Goal: Task Accomplishment & Management: Manage account settings

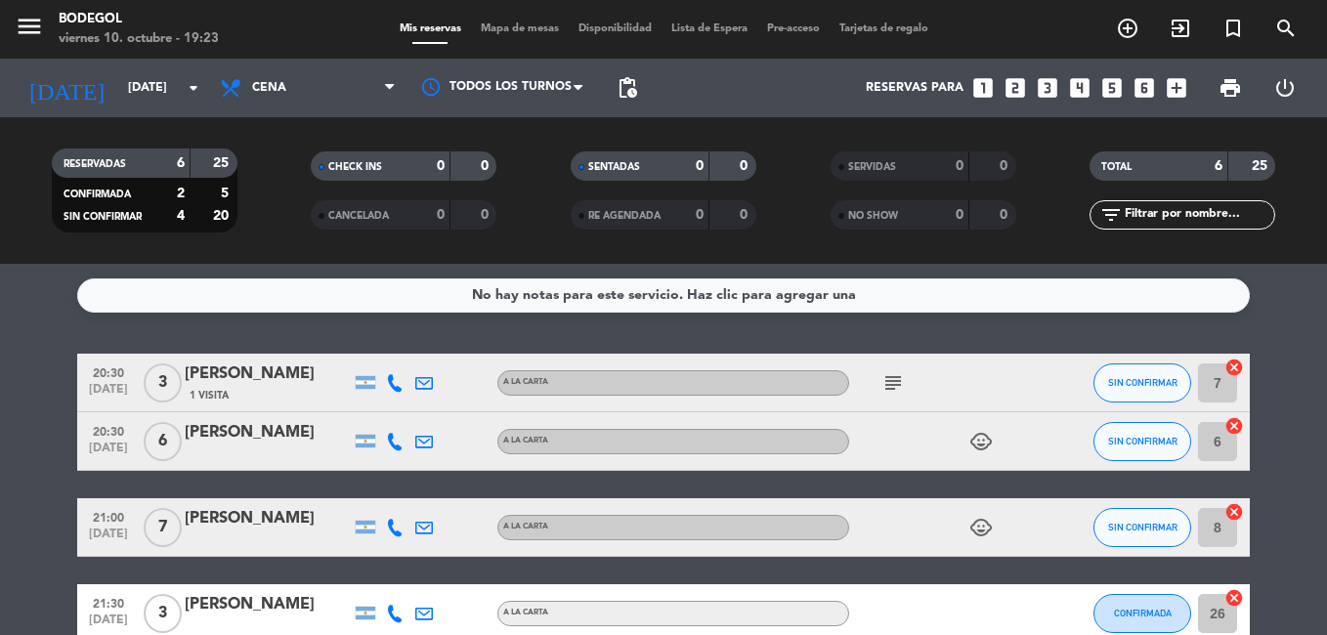
drag, startPoint x: 1330, startPoint y: 392, endPoint x: 1325, endPoint y: 380, distance: 12.7
drag, startPoint x: 1325, startPoint y: 380, endPoint x: 787, endPoint y: 49, distance: 631.2
click at [797, 50] on div "menu Bodegol [DATE] 10. octubre - 19:23 Mis reservas Mapa de mesas Disponibilid…" at bounding box center [663, 29] width 1327 height 59
copy span "c"
click at [701, 110] on div "Reservas para looks_one looks_two looks_3 looks_4 looks_5 looks_6 add_box" at bounding box center [921, 88] width 549 height 59
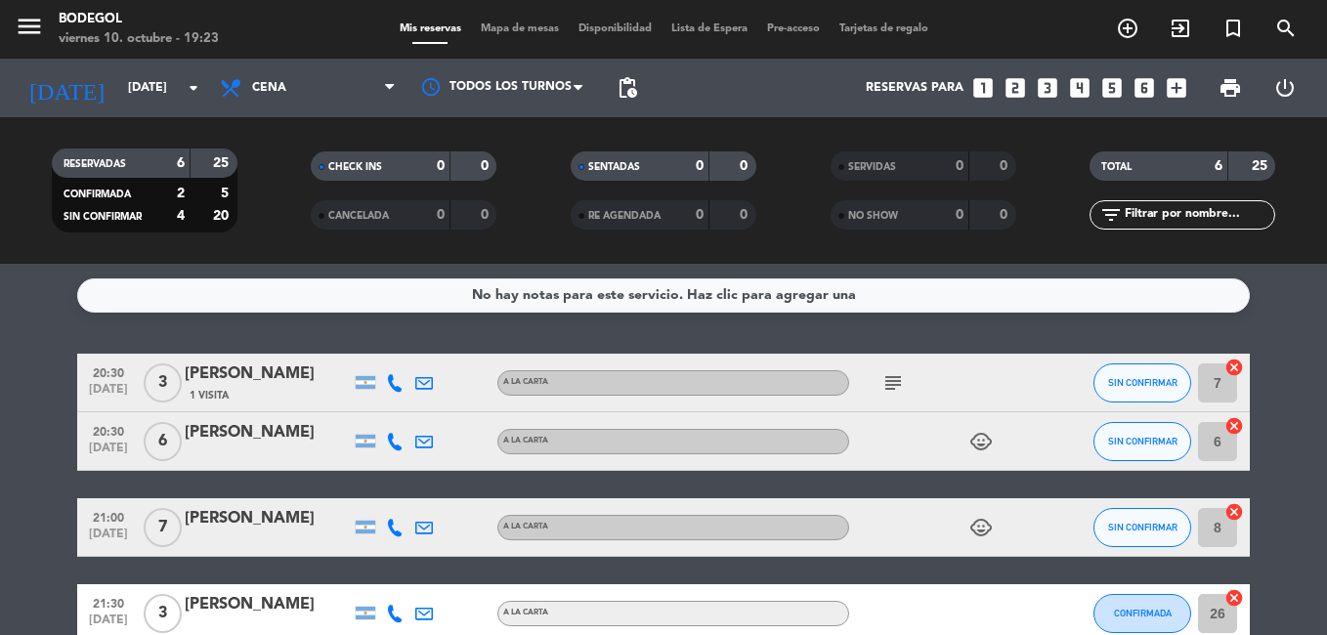
click at [696, 77] on div "Reservas para looks_one looks_two looks_3 looks_4 looks_5 looks_6 add_box" at bounding box center [921, 88] width 549 height 59
click at [1153, 383] on button "SIN CONFIRMAR" at bounding box center [1142, 382] width 98 height 39
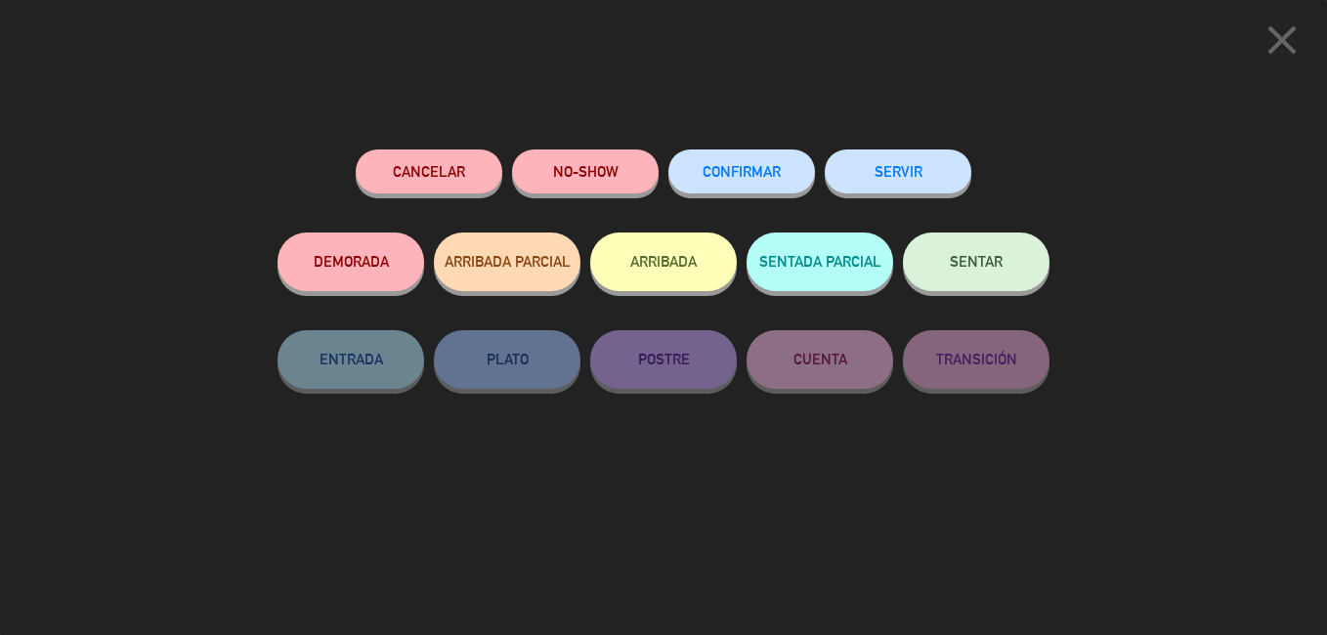
click at [747, 200] on div "CONFIRMAR" at bounding box center [741, 190] width 147 height 83
click at [763, 180] on span "CONFIRMAR" at bounding box center [741, 171] width 78 height 17
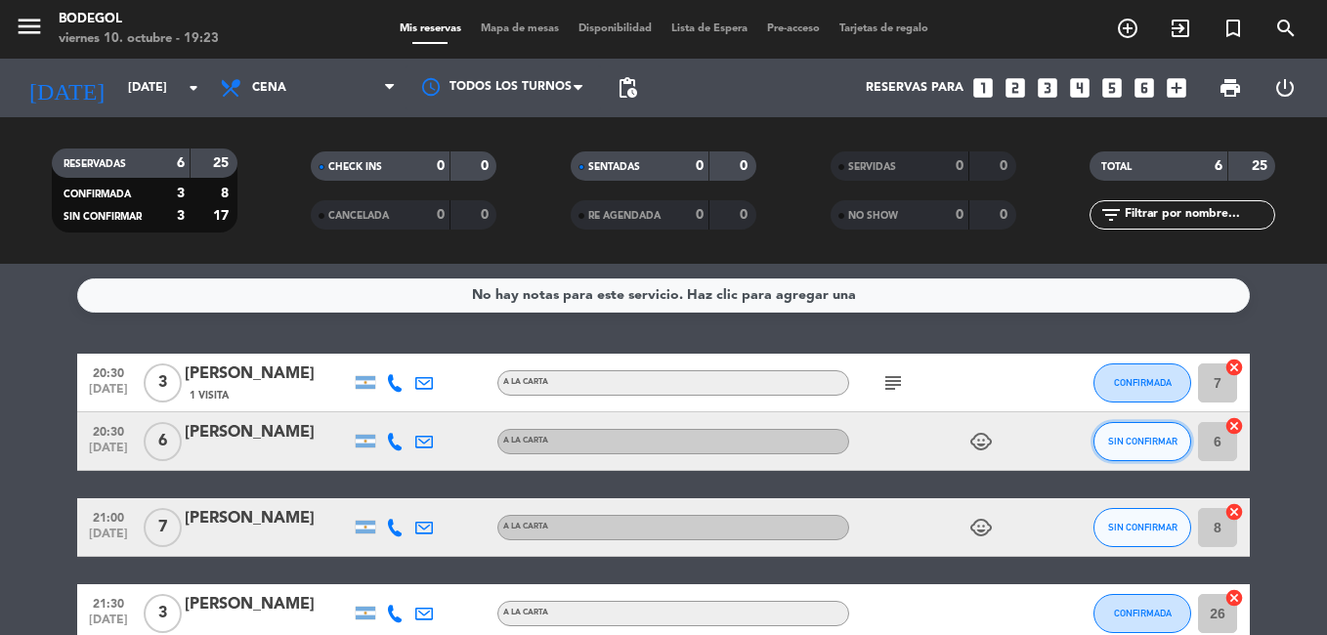
click at [1104, 445] on button "SIN CONFIRMAR" at bounding box center [1142, 441] width 98 height 39
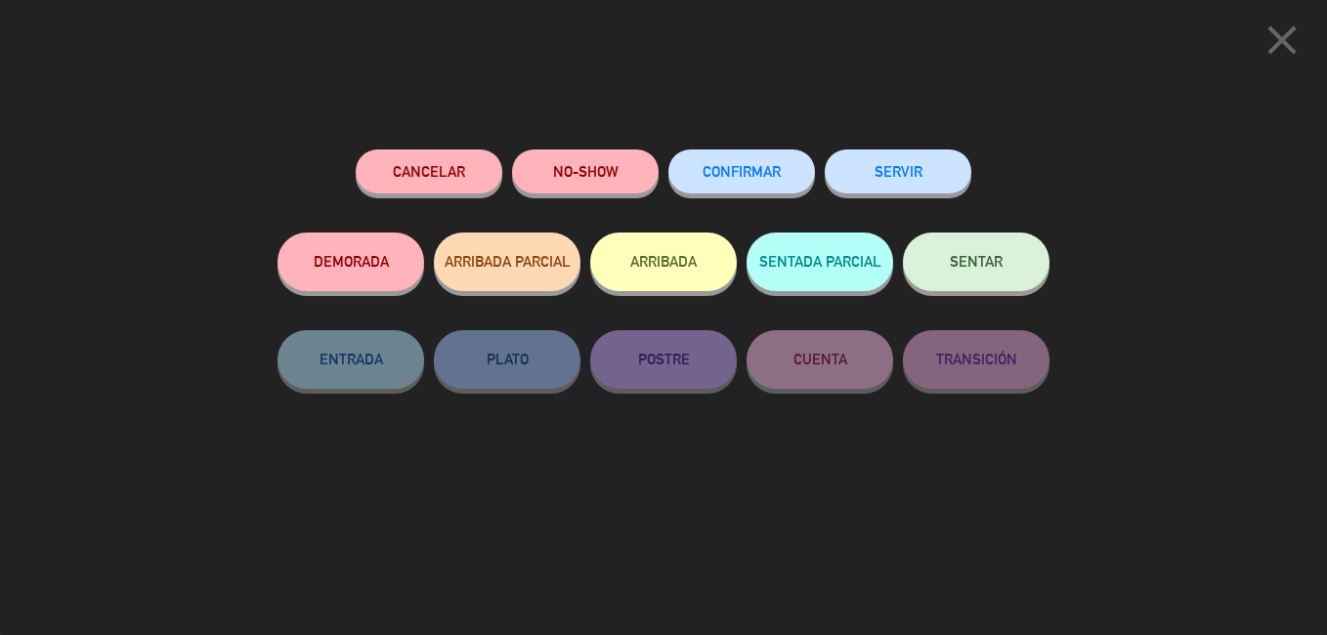
drag, startPoint x: 764, startPoint y: 164, endPoint x: 740, endPoint y: 151, distance: 27.5
click at [757, 158] on button "CONFIRMAR" at bounding box center [741, 171] width 147 height 44
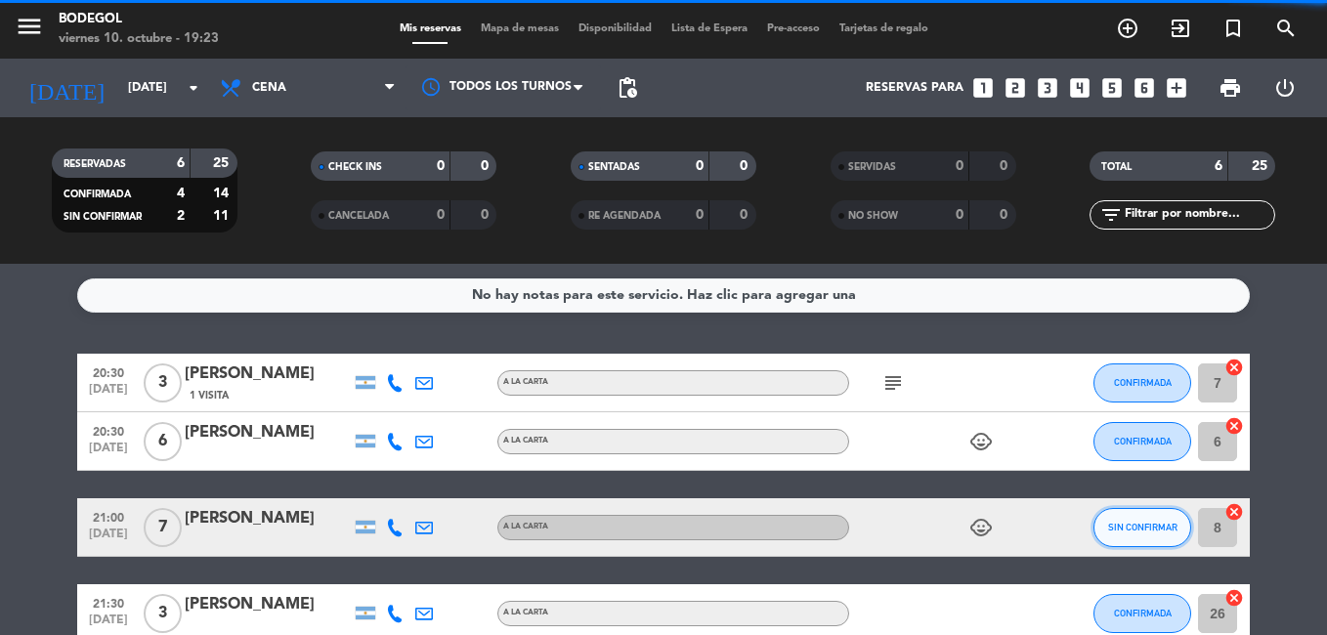
click at [1126, 532] on span "SIN CONFIRMAR" at bounding box center [1142, 527] width 69 height 11
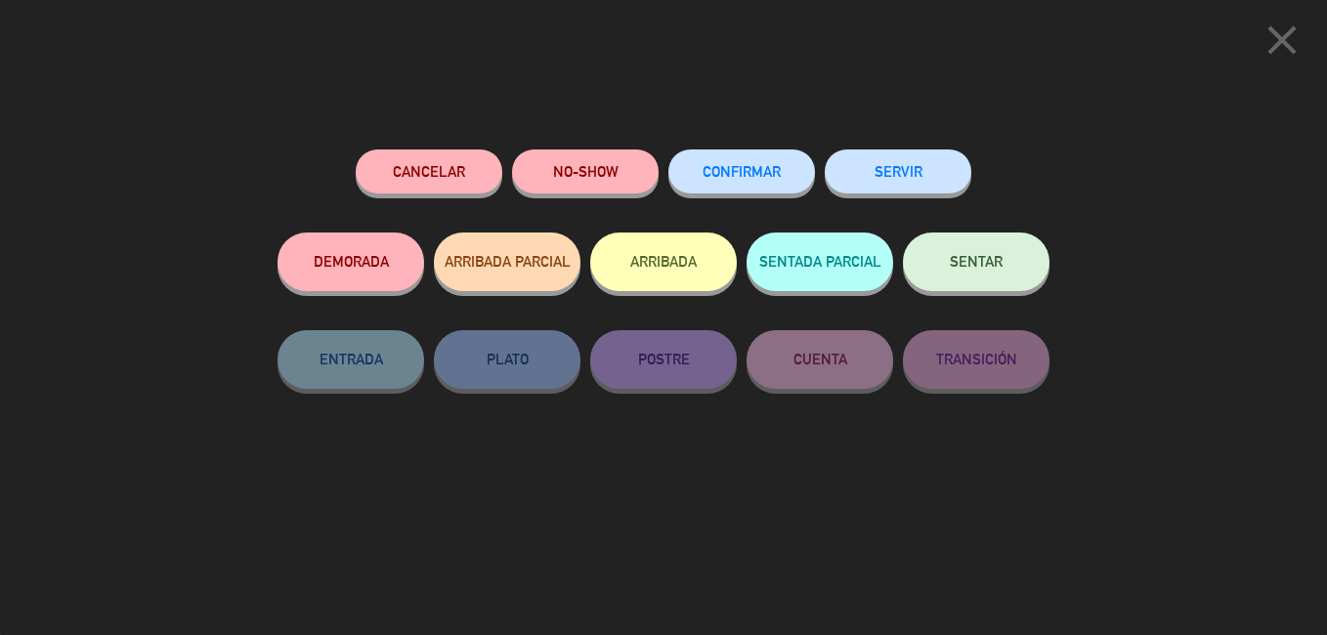
click at [711, 188] on button "CONFIRMAR" at bounding box center [741, 171] width 147 height 44
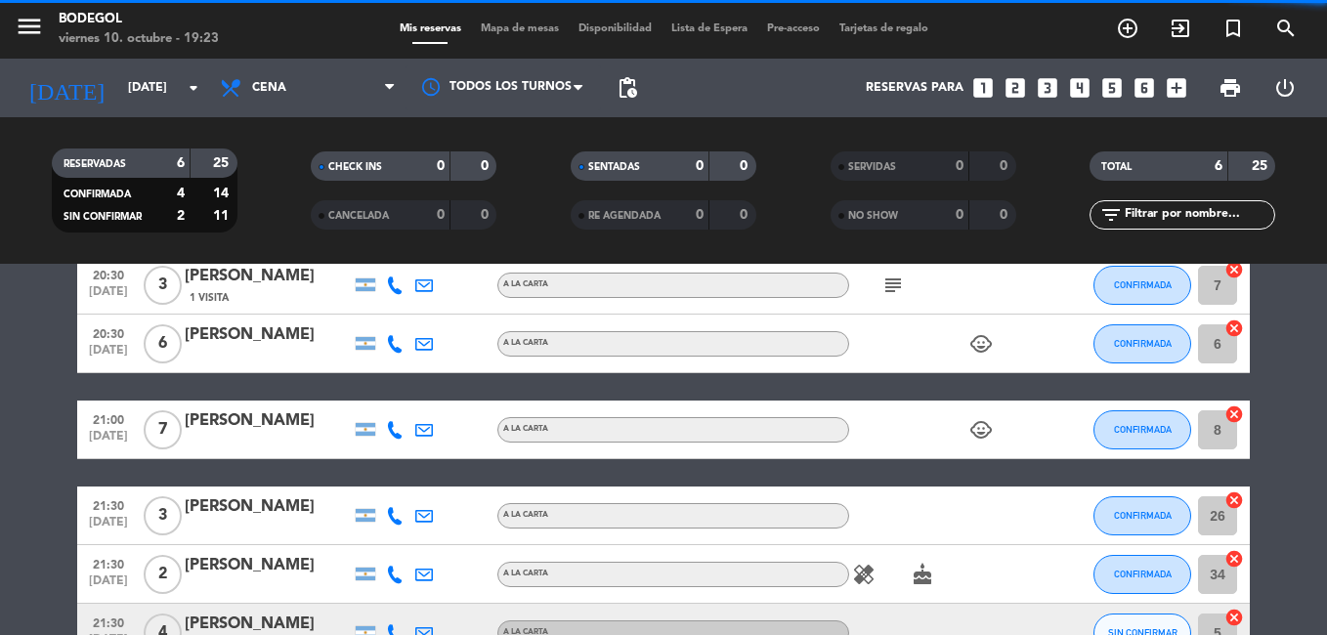
scroll to position [247, 0]
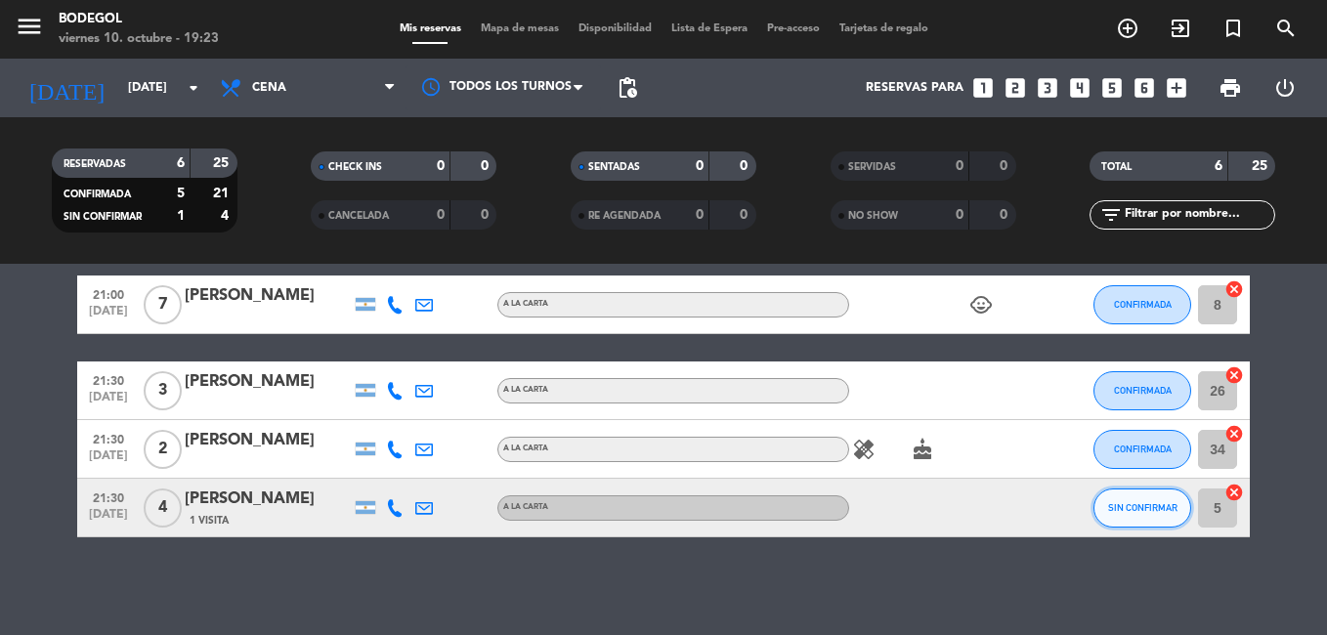
click at [1120, 514] on button "SIN CONFIRMAR" at bounding box center [1142, 507] width 98 height 39
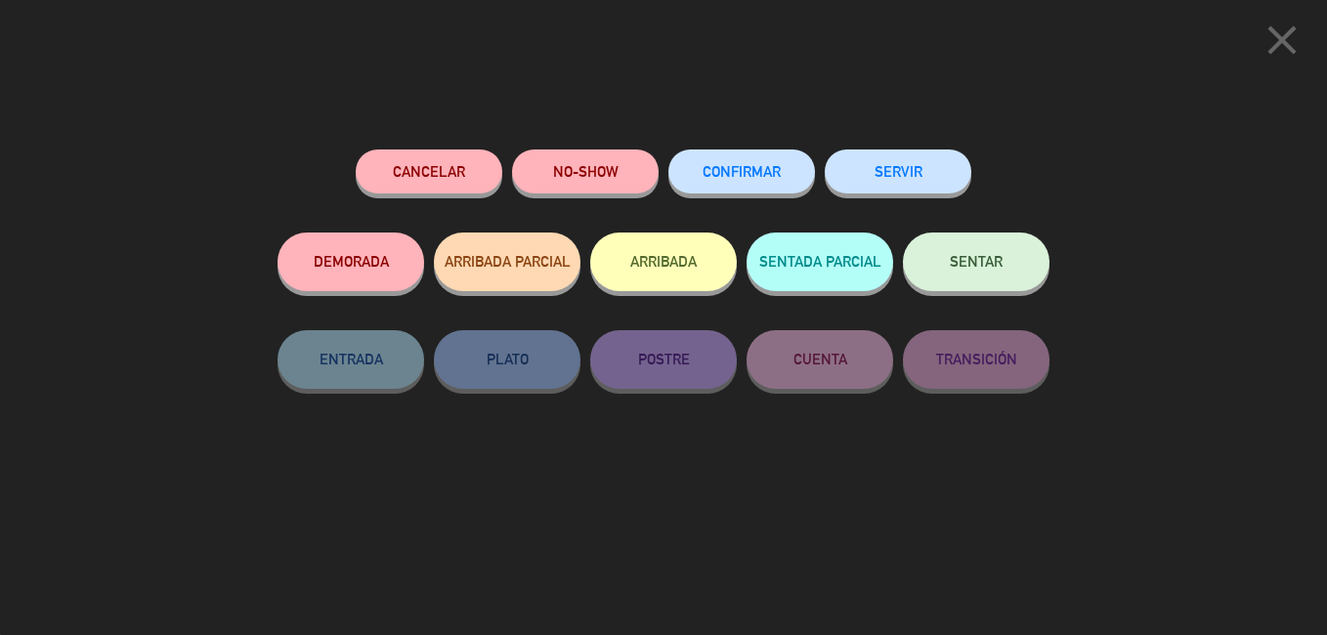
click at [754, 166] on button "CONFIRMAR" at bounding box center [741, 171] width 147 height 44
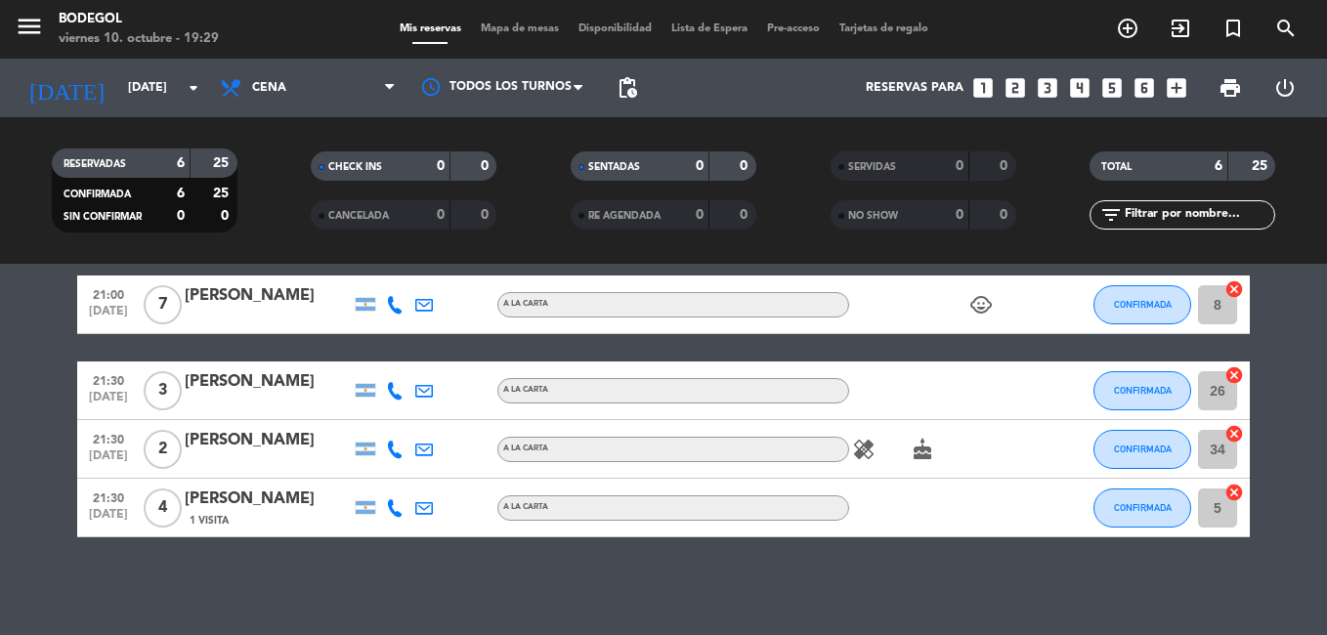
drag, startPoint x: 606, startPoint y: 426, endPoint x: 619, endPoint y: 432, distance: 14.9
drag, startPoint x: 619, startPoint y: 432, endPoint x: 404, endPoint y: 553, distance: 246.7
click at [403, 554] on div "No hay notas para este servicio. Haz clic para agregar una 20:30 [DATE] 3 [PERS…" at bounding box center [663, 449] width 1327 height 371
